Goal: Transaction & Acquisition: Subscribe to service/newsletter

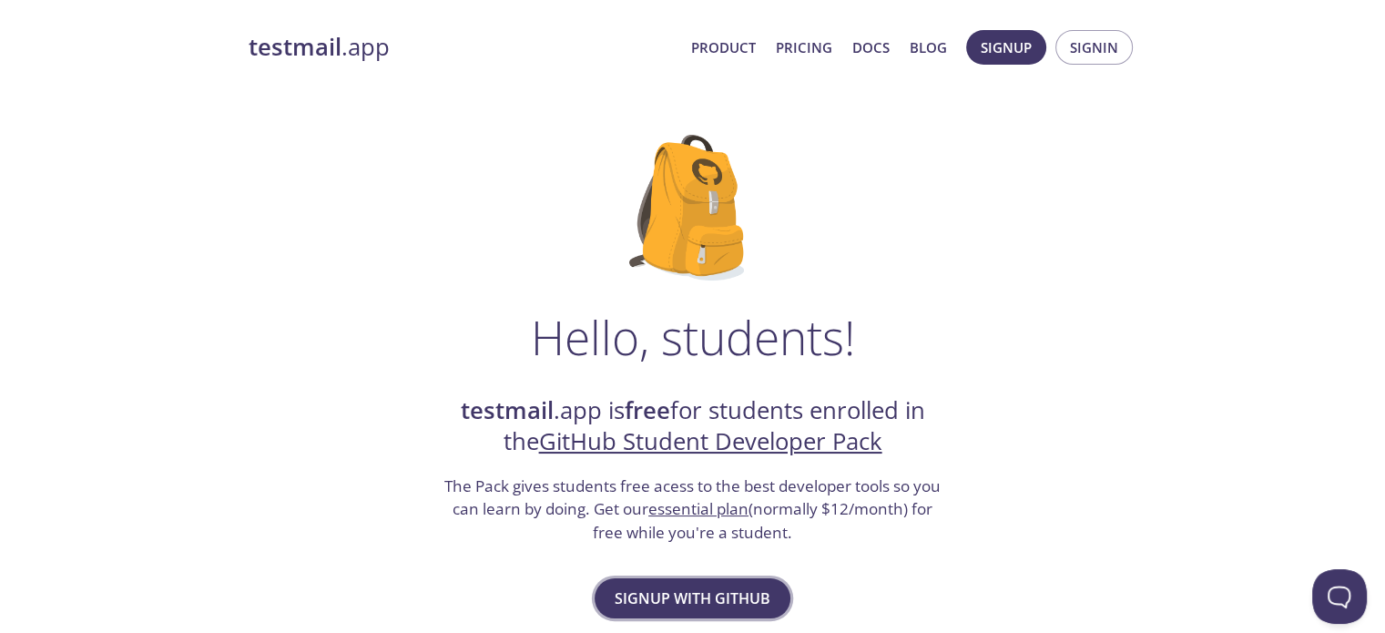
click at [670, 610] on span "Signup with GitHub" at bounding box center [693, 599] width 156 height 26
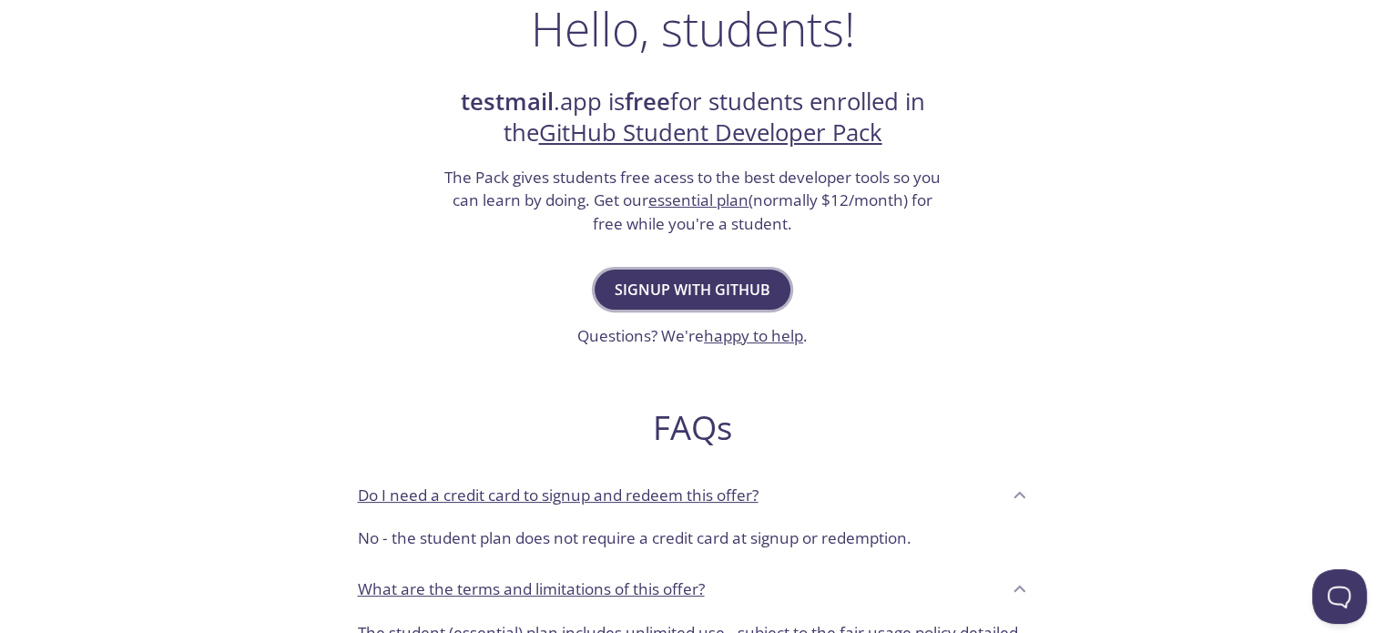
scroll to position [310, 0]
click at [737, 291] on span "Signup with GitHub" at bounding box center [693, 289] width 156 height 26
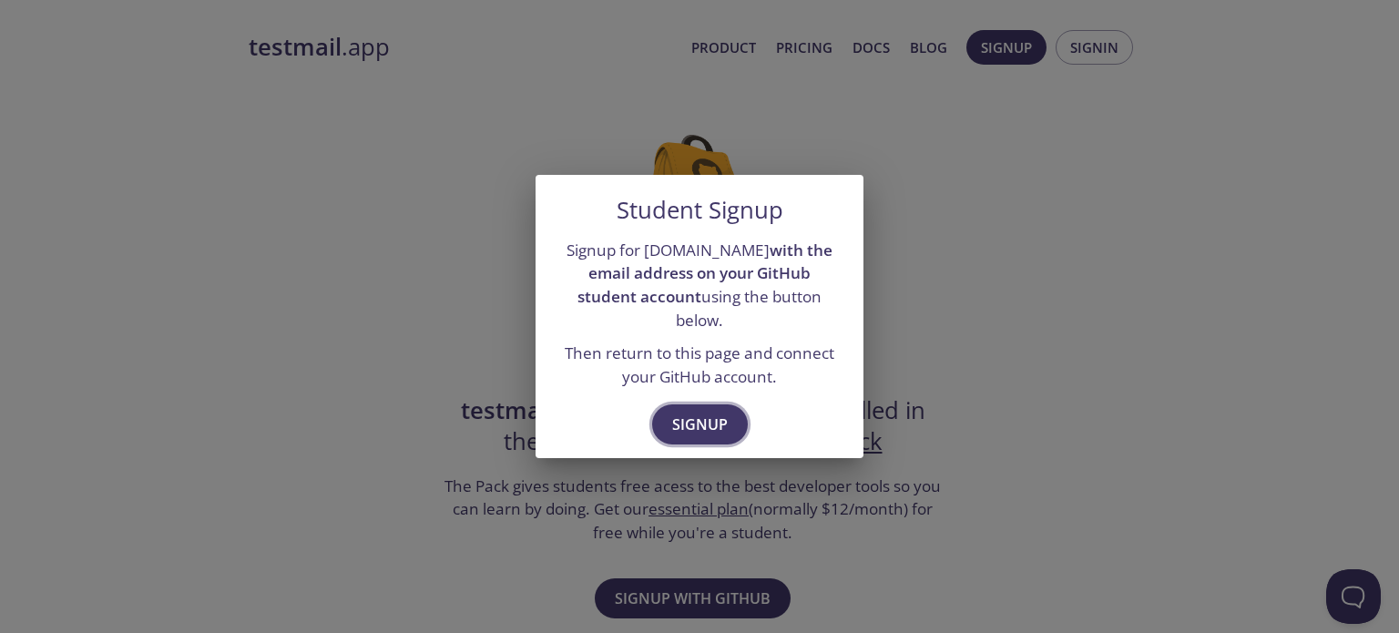
click at [696, 412] on span "Signup" at bounding box center [700, 425] width 56 height 26
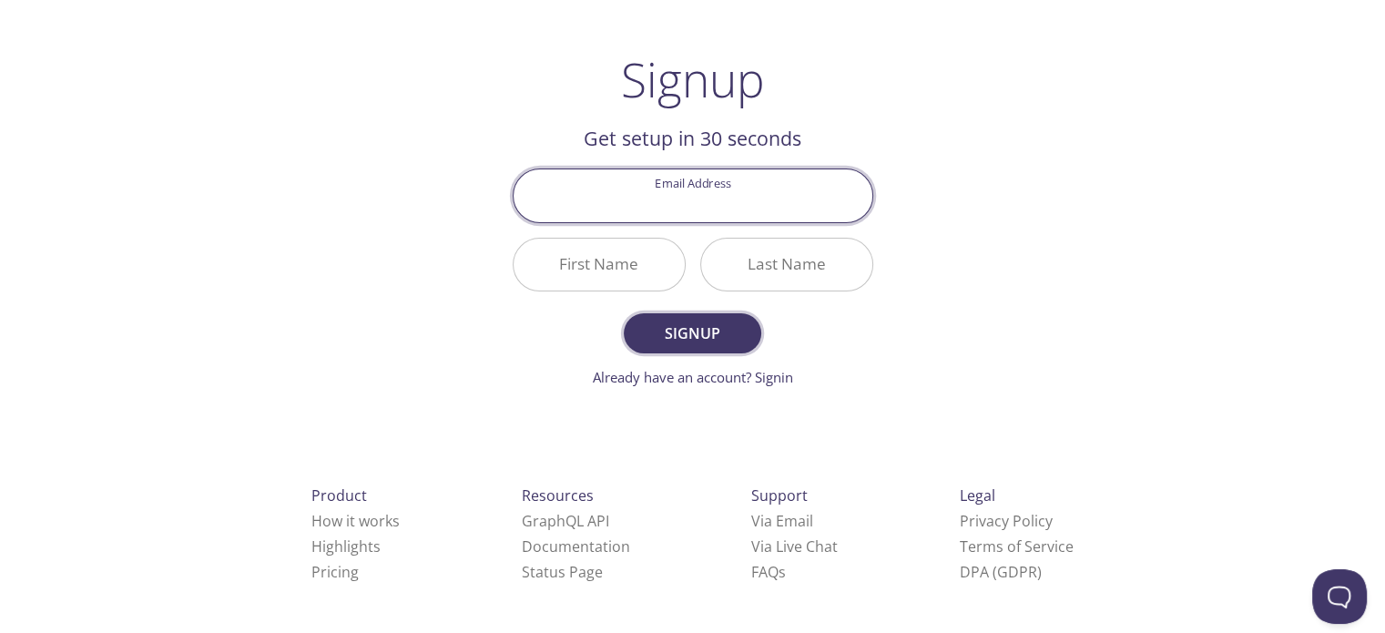
scroll to position [84, 0]
click at [669, 203] on input "Email Address" at bounding box center [693, 194] width 359 height 52
type input "[EMAIL_ADDRESS]@[DOMAIN_NAME]"
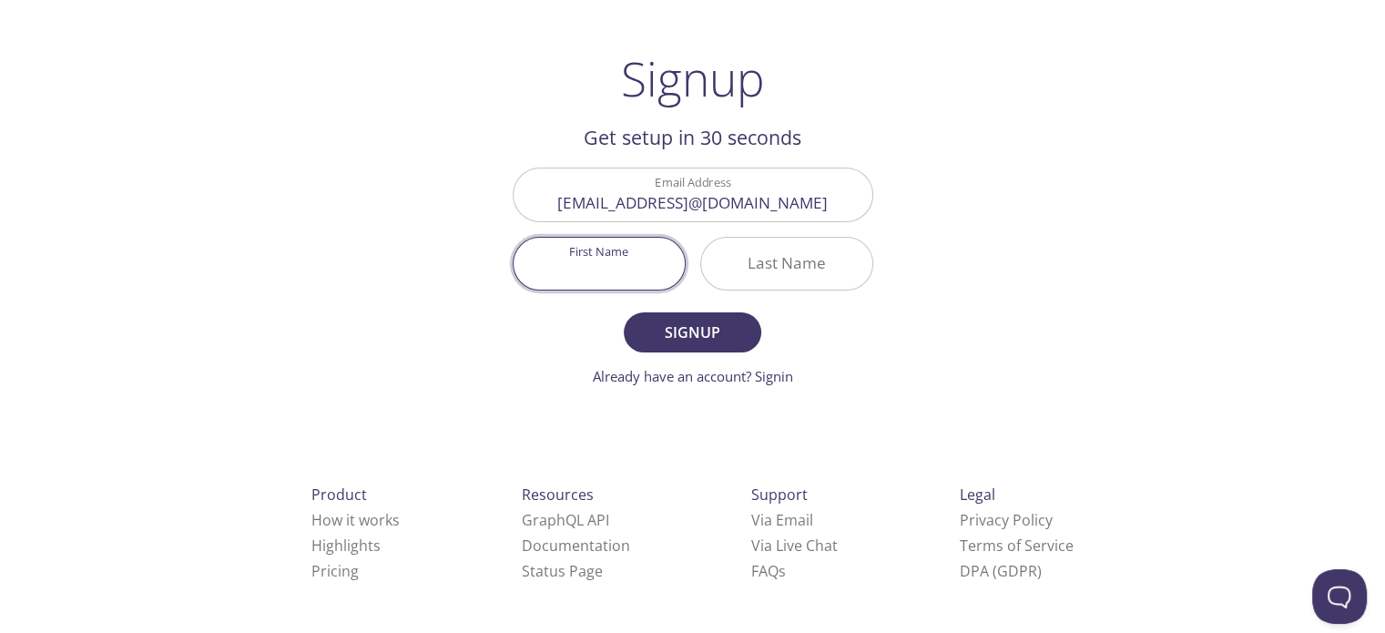
scroll to position [0, 0]
click at [645, 273] on input "First Name" at bounding box center [599, 264] width 171 height 52
type input "Sheikh Siam"
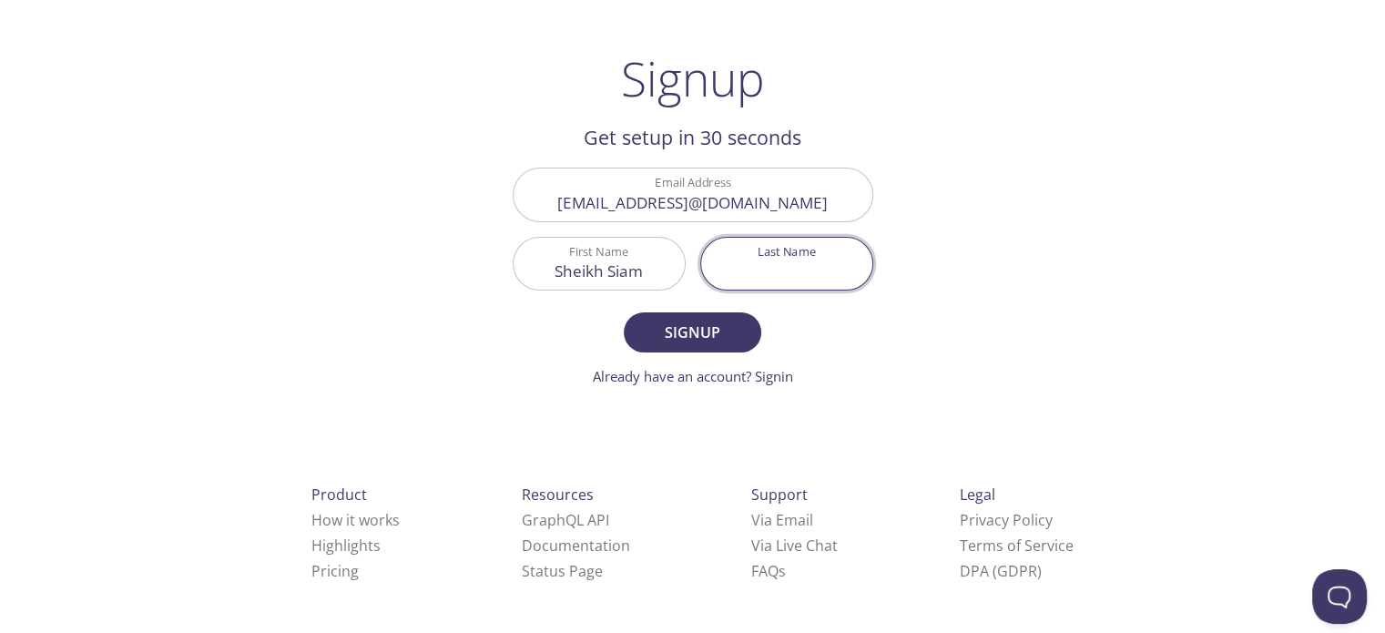
drag, startPoint x: 771, startPoint y: 256, endPoint x: 757, endPoint y: 263, distance: 15.5
click at [771, 256] on input "Last Name" at bounding box center [786, 264] width 171 height 52
type input "Najat"
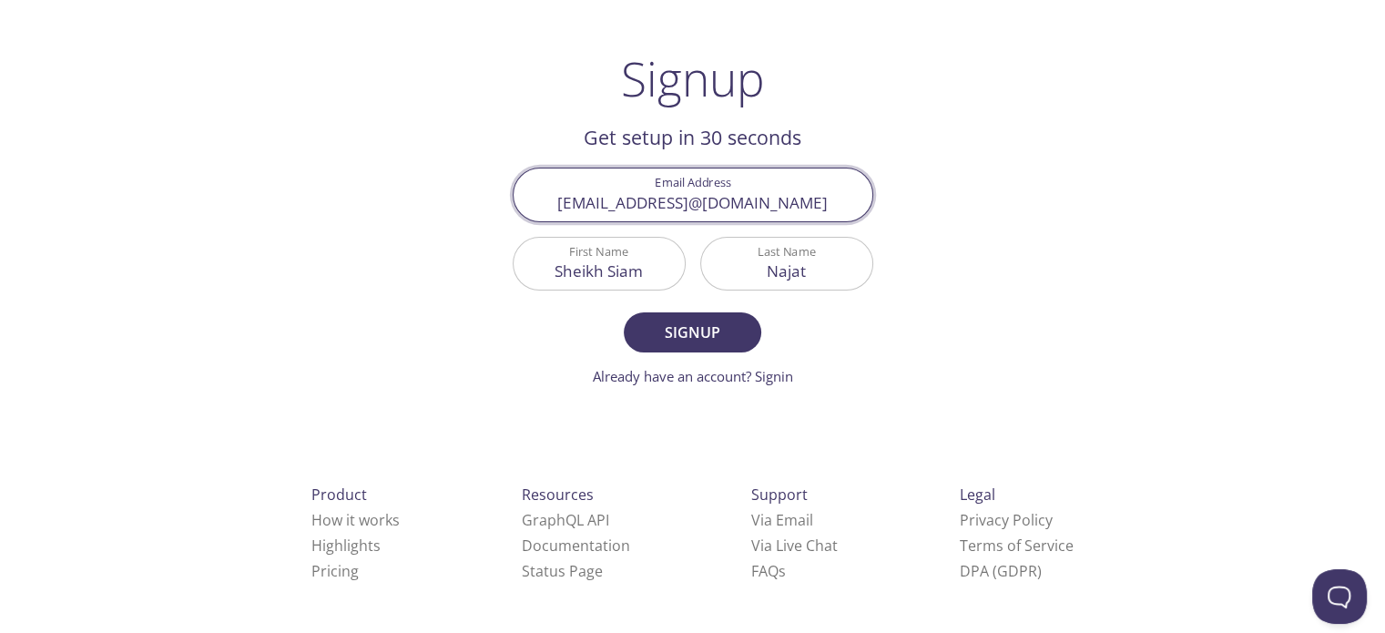
click at [731, 209] on input "[EMAIL_ADDRESS]@[DOMAIN_NAME]" at bounding box center [693, 194] width 359 height 52
type input "d"
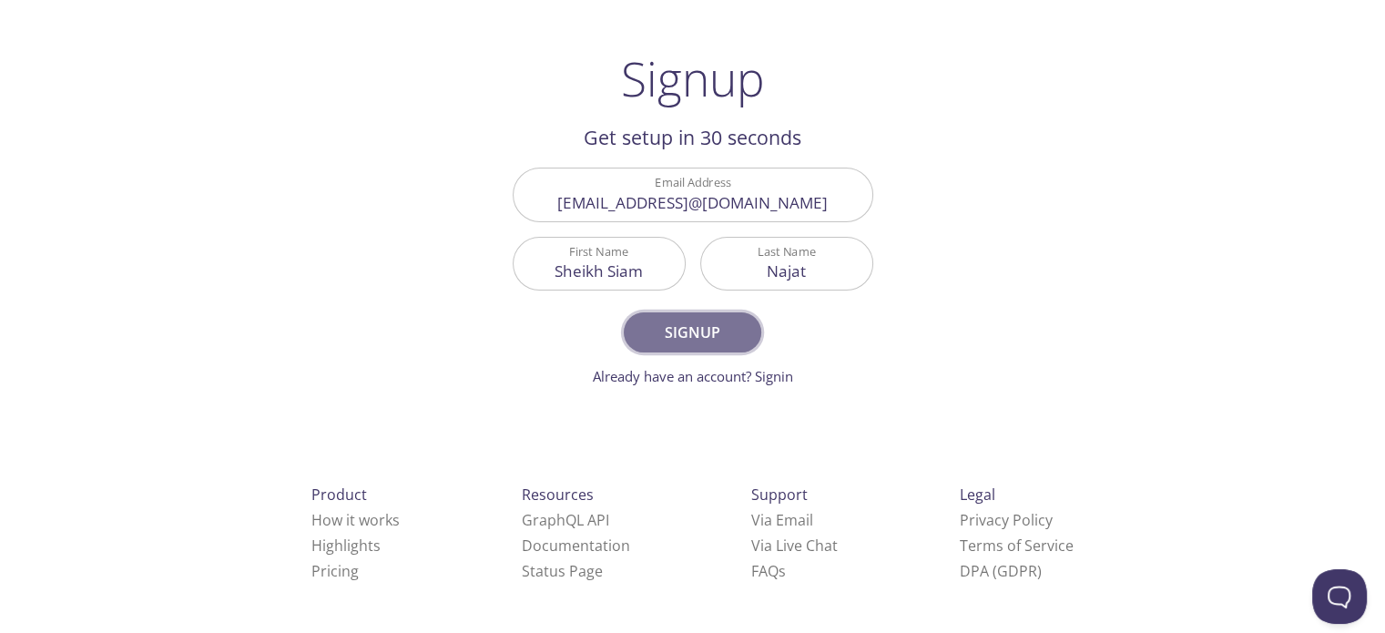
click at [707, 337] on span "Signup" at bounding box center [692, 333] width 97 height 26
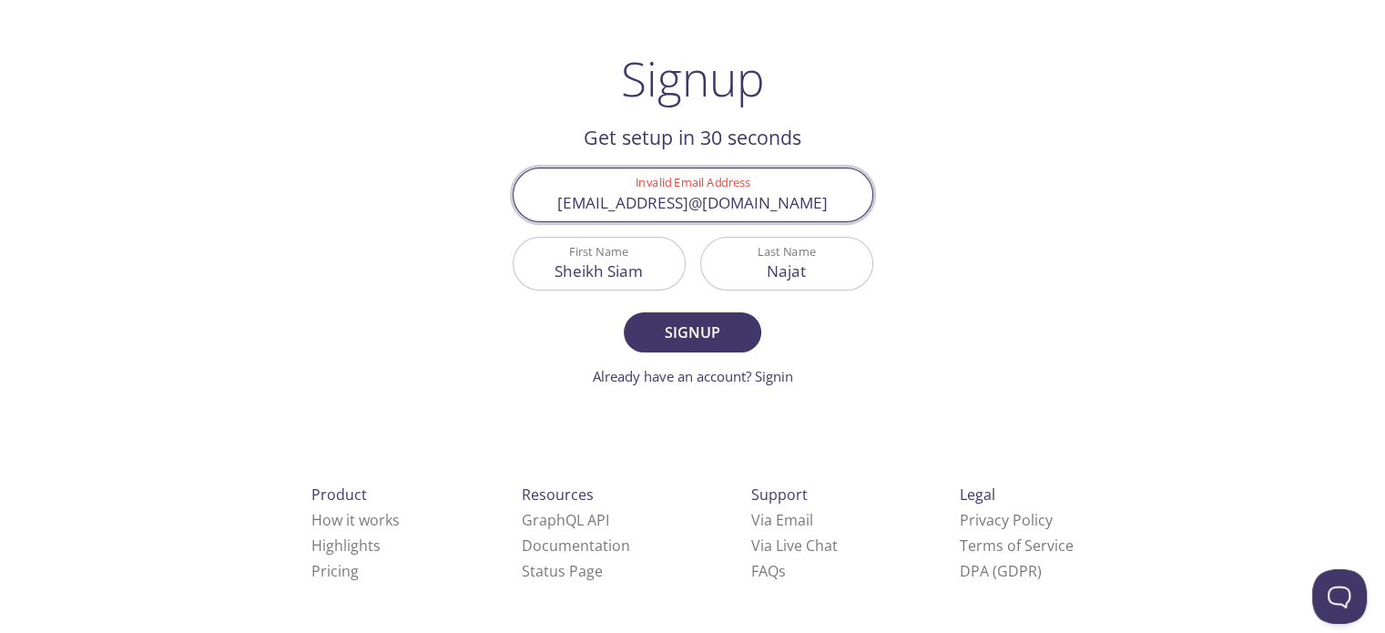
drag, startPoint x: 699, startPoint y: 205, endPoint x: 360, endPoint y: 250, distance: 341.7
click at [360, 250] on div "testmail .app Product Pricing Docs Blog Signup Signin Signup Get setup in 30 se…" at bounding box center [693, 352] width 933 height 836
type input "[EMAIL_ADDRESS][DOMAIN_NAME]"
click at [663, 327] on span "Signup" at bounding box center [692, 333] width 97 height 26
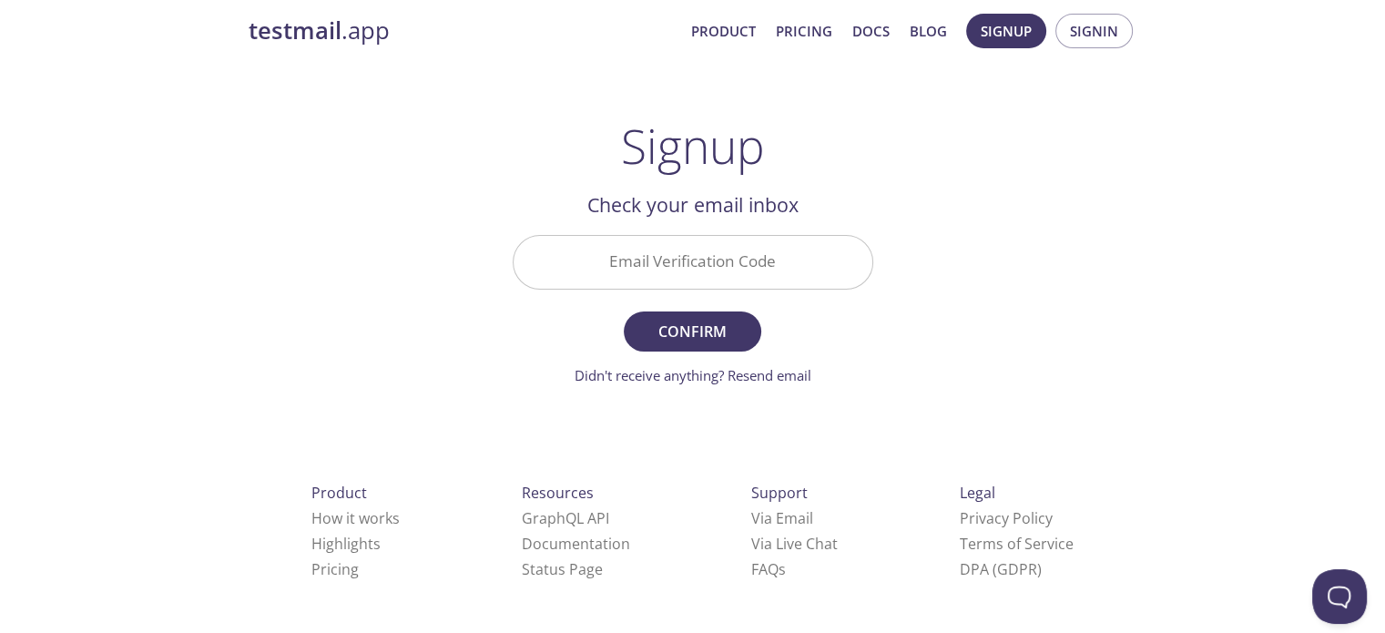
scroll to position [15, 0]
click at [653, 269] on input "Email Verification Code" at bounding box center [693, 263] width 359 height 52
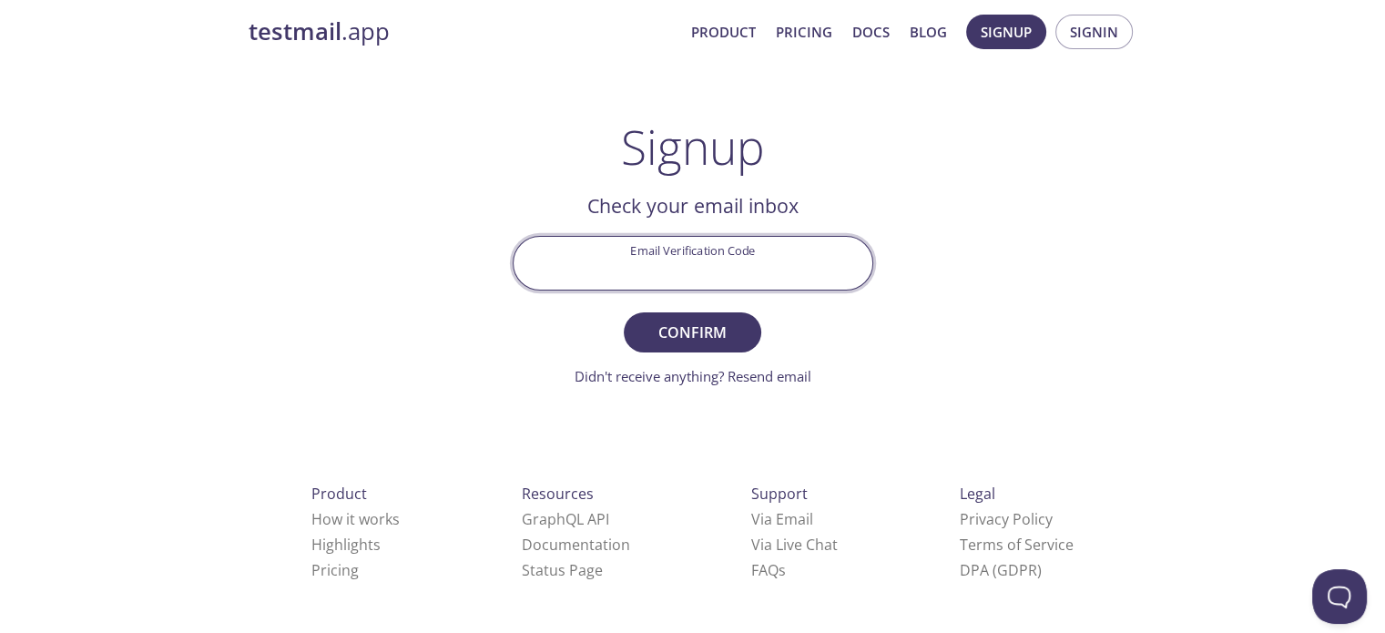
paste input "6A6S8W4"
type input "6A6S8W4"
click at [695, 337] on span "Confirm" at bounding box center [692, 333] width 97 height 26
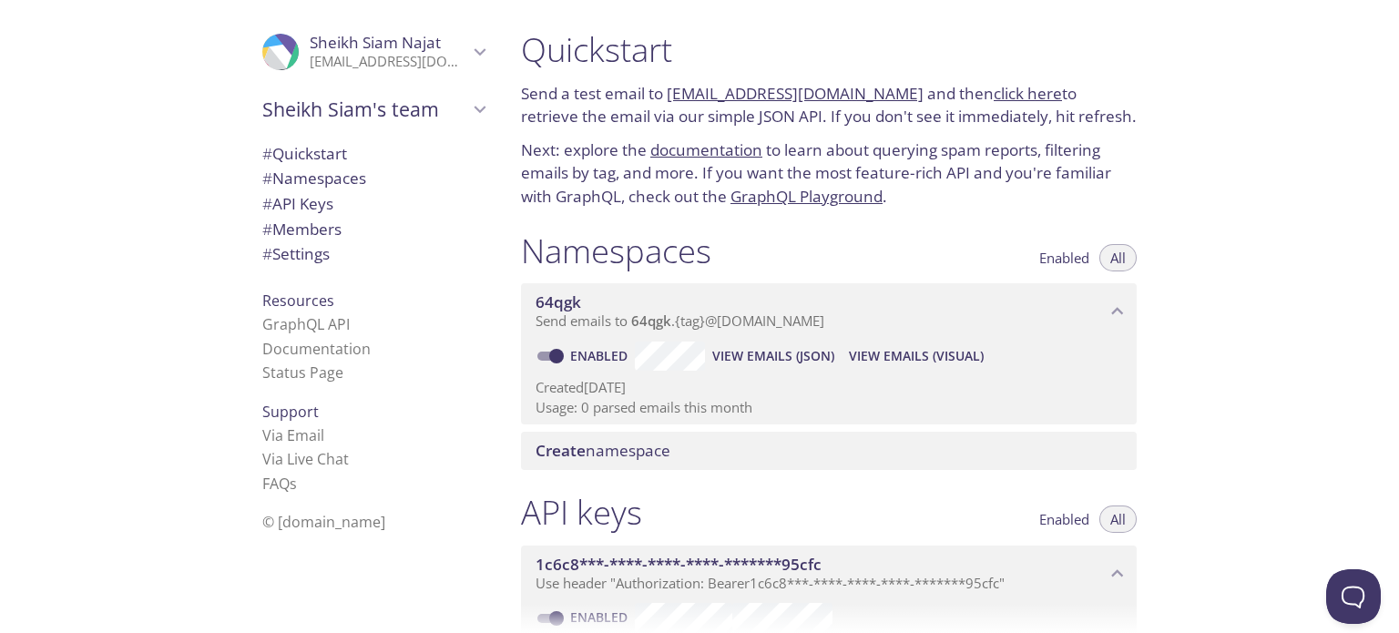
click at [750, 93] on link "[EMAIL_ADDRESS][DOMAIN_NAME]" at bounding box center [795, 93] width 257 height 21
click at [1284, 262] on div "Quickstart Send a test email to [EMAIL_ADDRESS][DOMAIN_NAME] and then click her…" at bounding box center [952, 316] width 893 height 633
click at [892, 360] on span "View Emails (Visual)" at bounding box center [916, 356] width 135 height 22
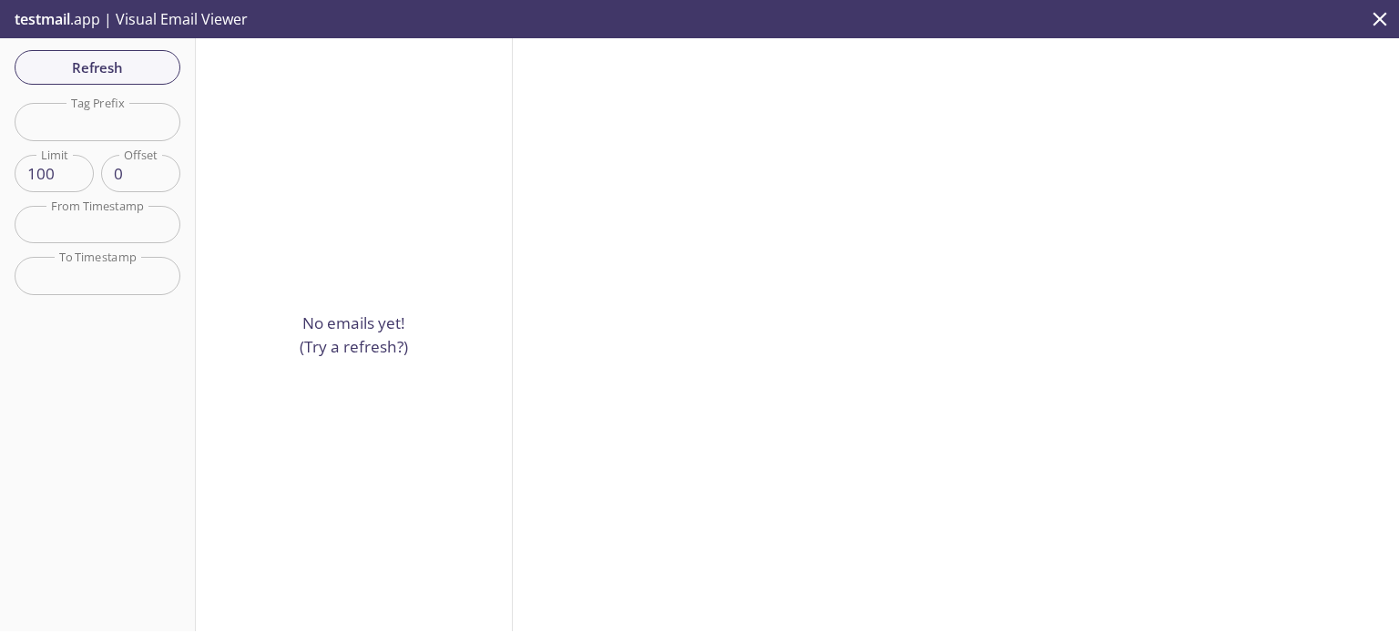
click at [342, 342] on p "No emails yet! (Try a refresh?)" at bounding box center [354, 334] width 108 height 46
click at [127, 76] on span "Refresh" at bounding box center [97, 68] width 137 height 24
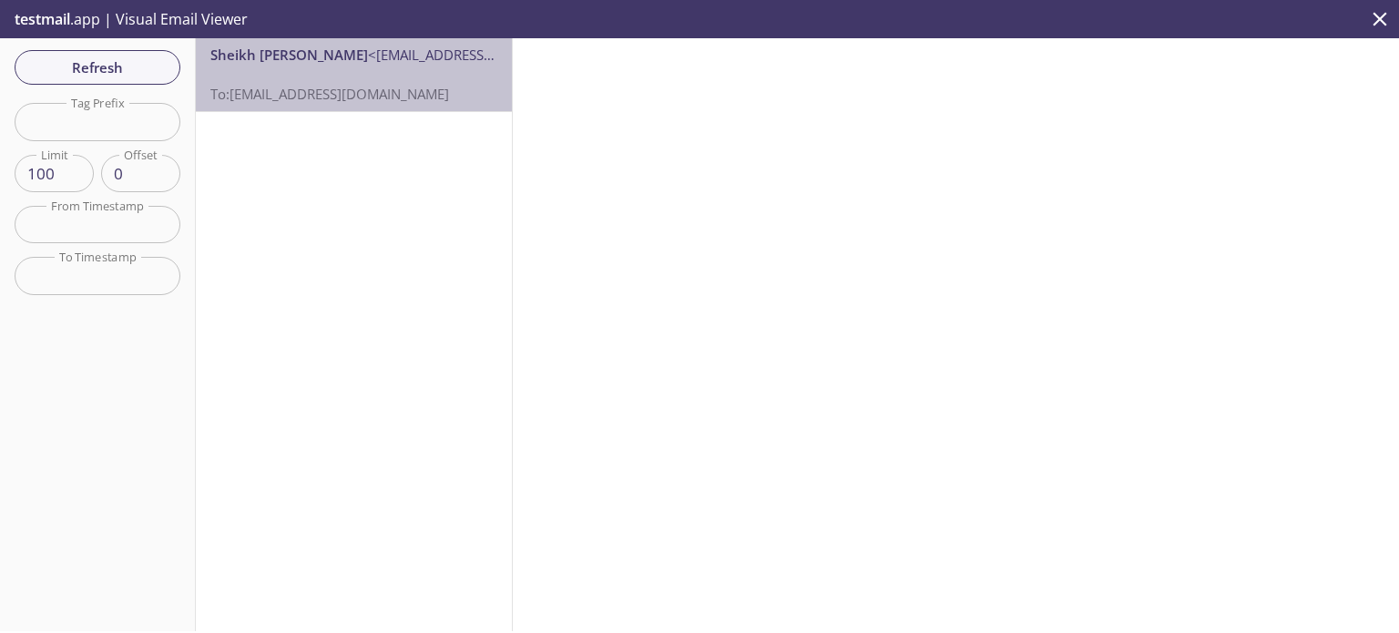
click at [361, 74] on p "To: 64qgk.test@inbox.testmail.app" at bounding box center [353, 84] width 287 height 39
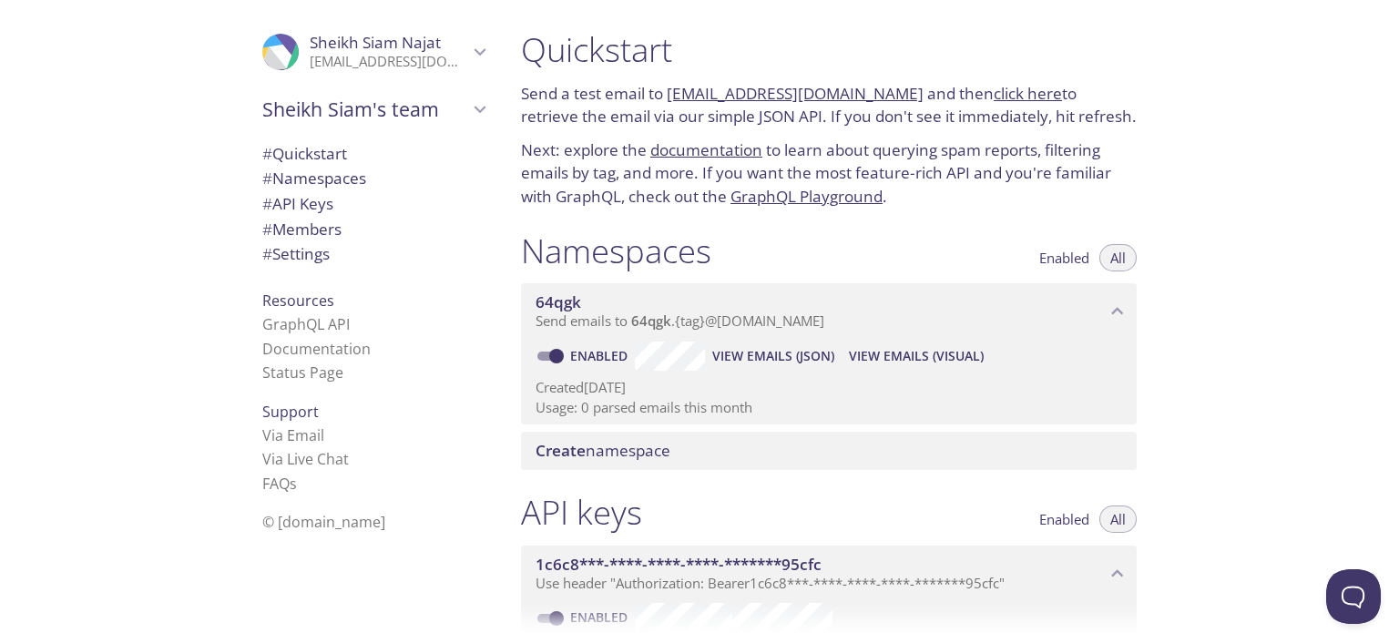
click at [750, 352] on span "View Emails (JSON)" at bounding box center [773, 356] width 122 height 22
click at [566, 442] on span "Create" at bounding box center [561, 450] width 50 height 21
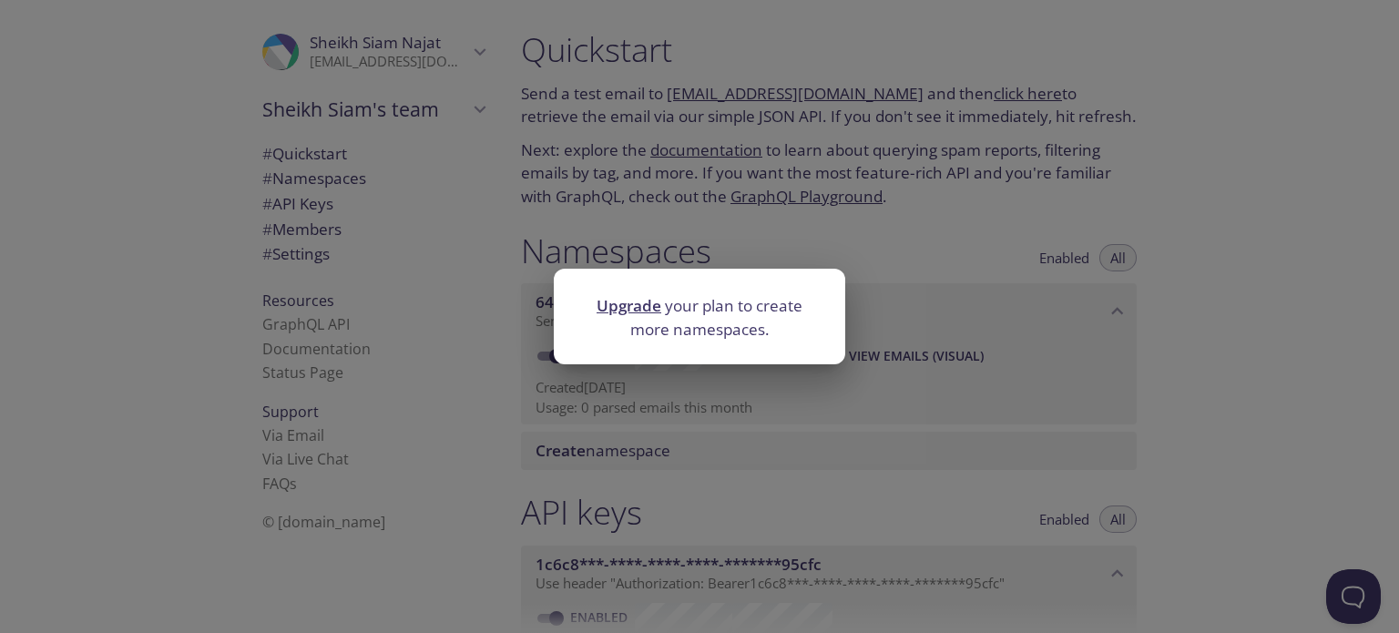
click at [652, 400] on div "Upgrade your plan to create more namespaces." at bounding box center [699, 316] width 1399 height 633
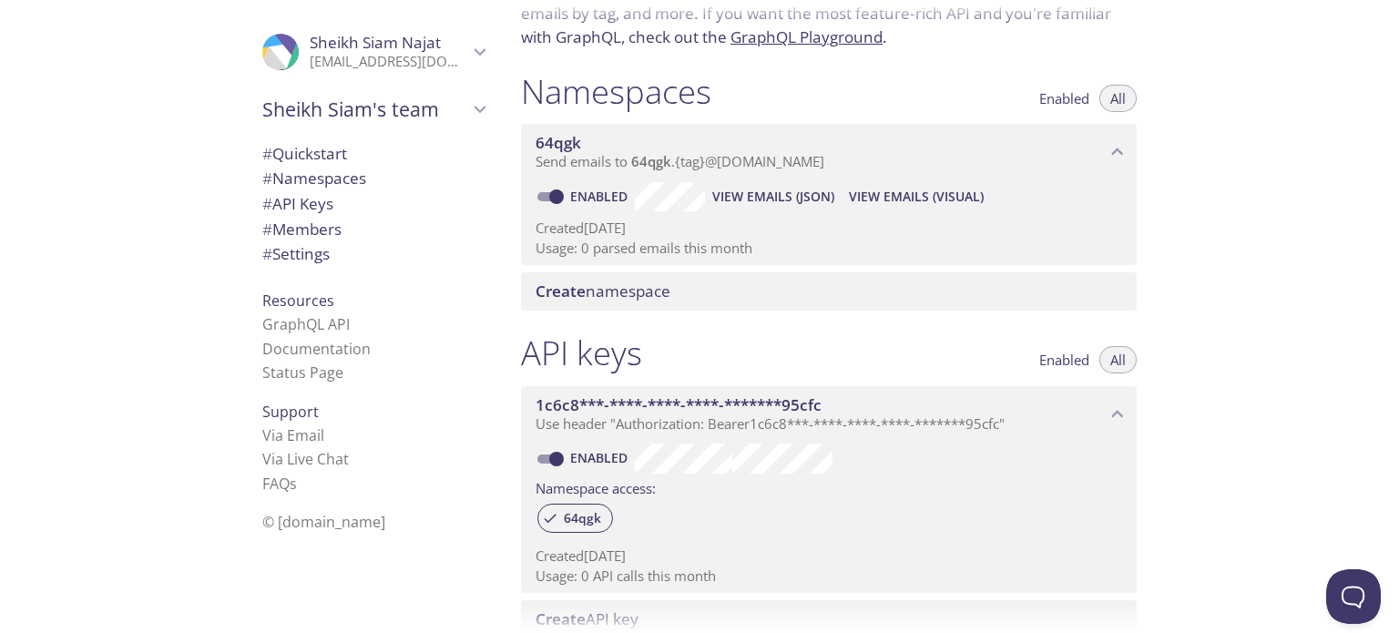
scroll to position [662, 0]
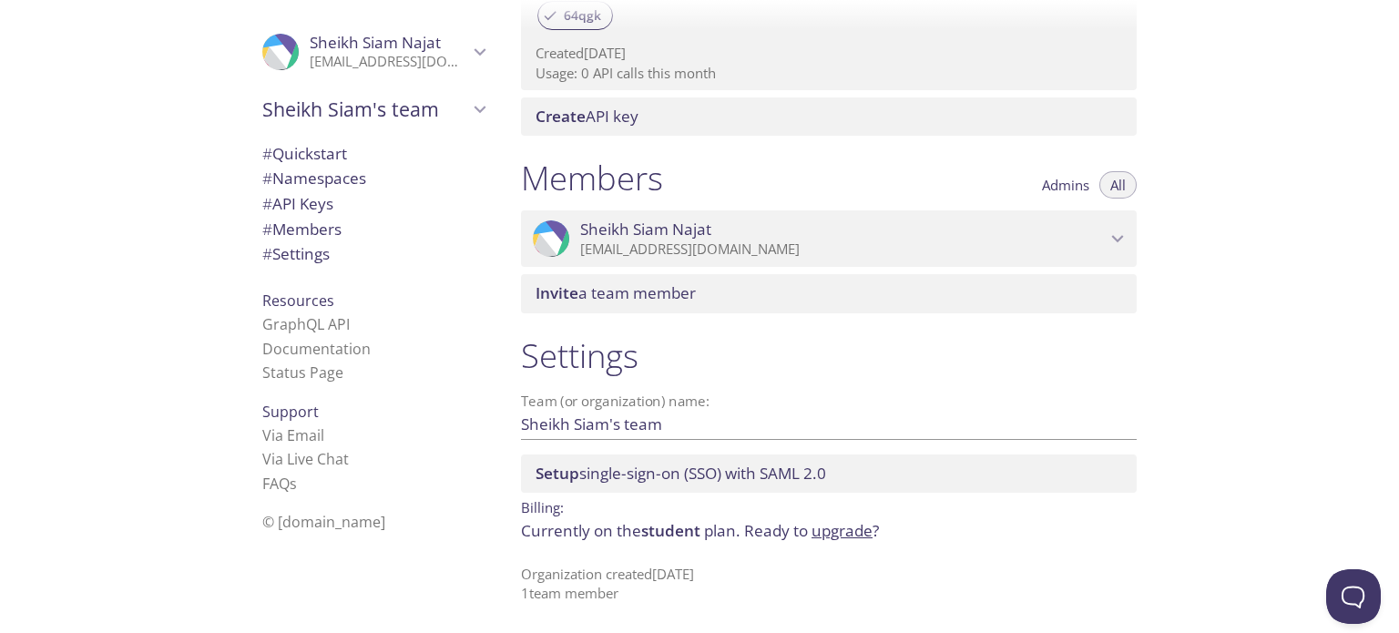
click at [323, 185] on span "# Namespaces" at bounding box center [314, 178] width 104 height 21
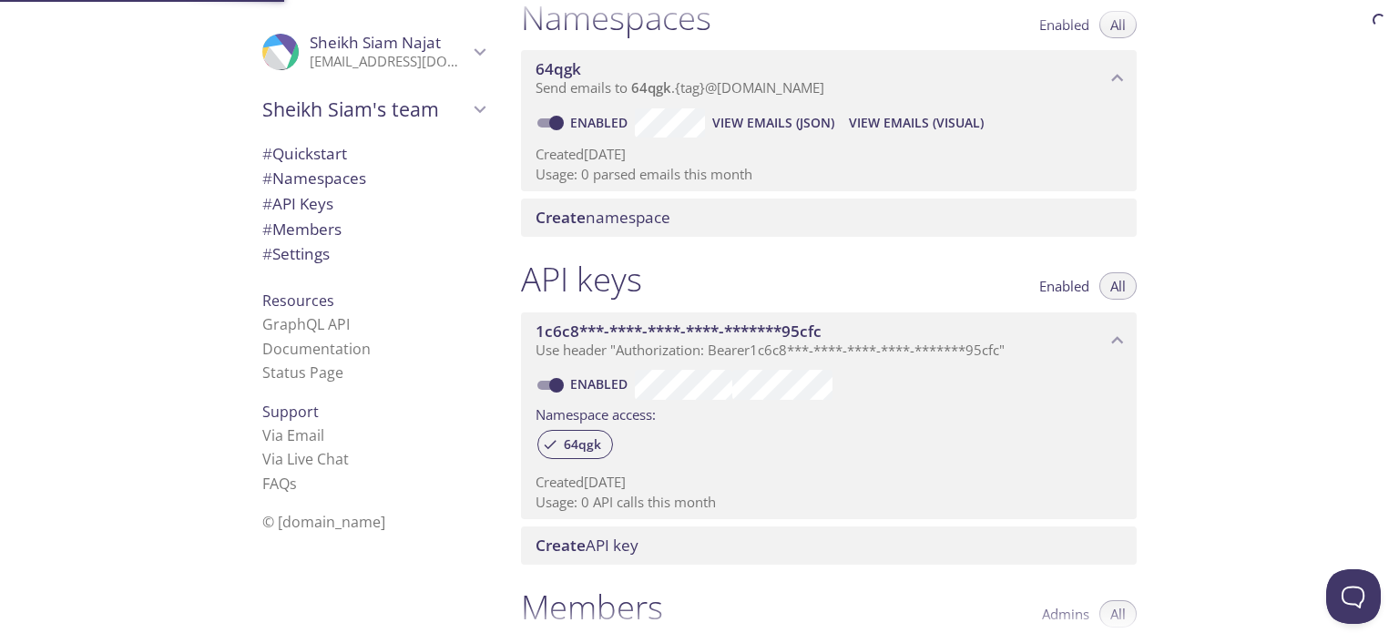
scroll to position [230, 0]
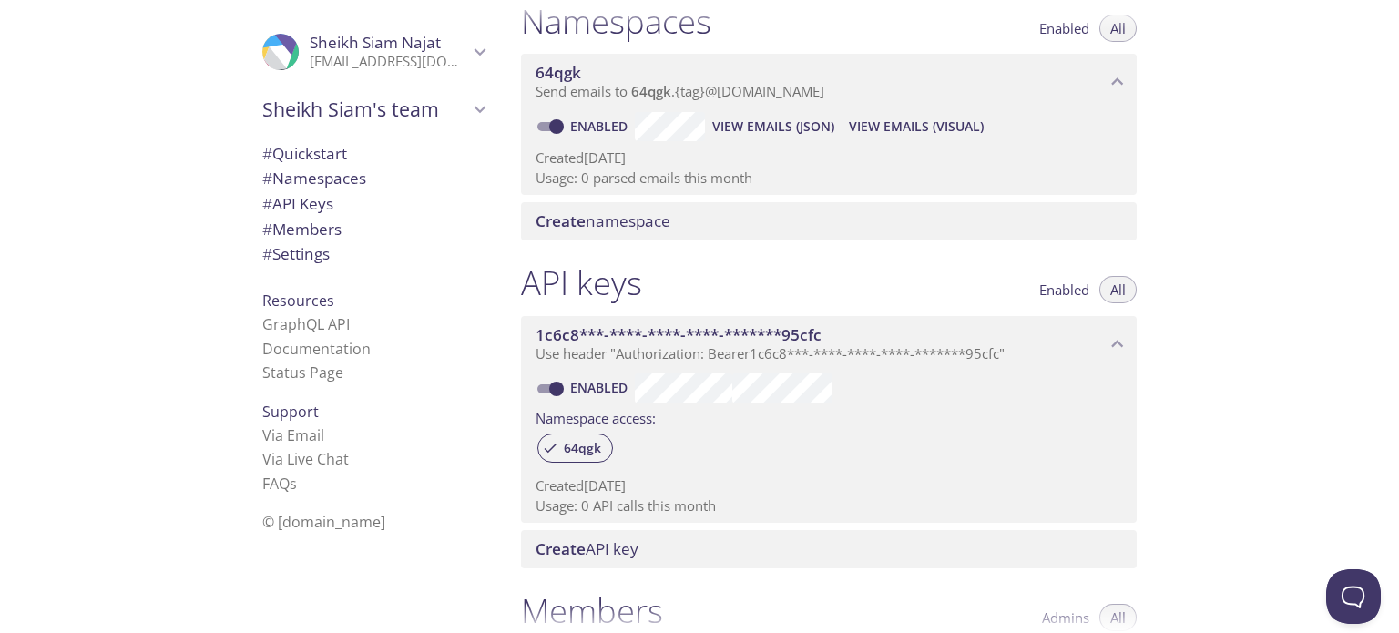
click at [576, 174] on p "Usage: 0 parsed emails this month" at bounding box center [829, 177] width 587 height 19
